Goal: Navigation & Orientation: Go to known website

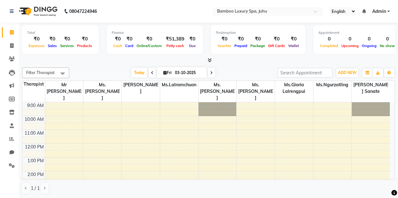
scroll to position [116, 0]
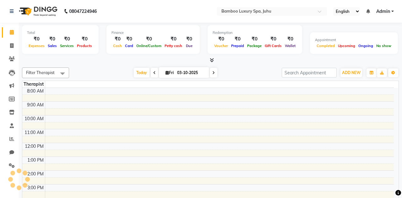
select select "en"
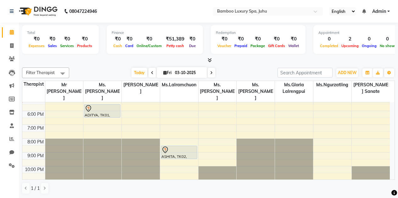
scroll to position [0, 0]
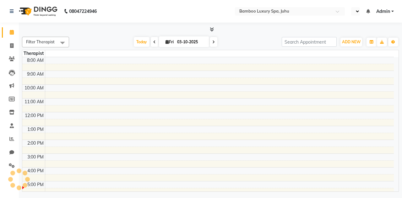
select select "en"
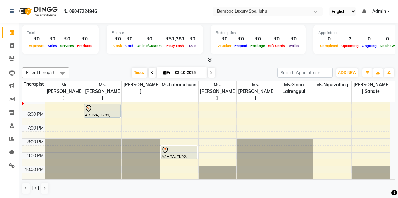
scroll to position [0, 0]
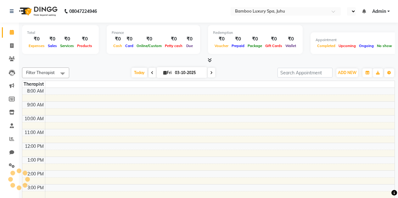
select select "en"
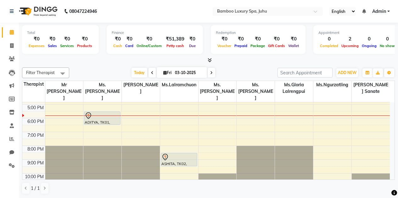
scroll to position [116, 0]
